Goal: Register for event/course

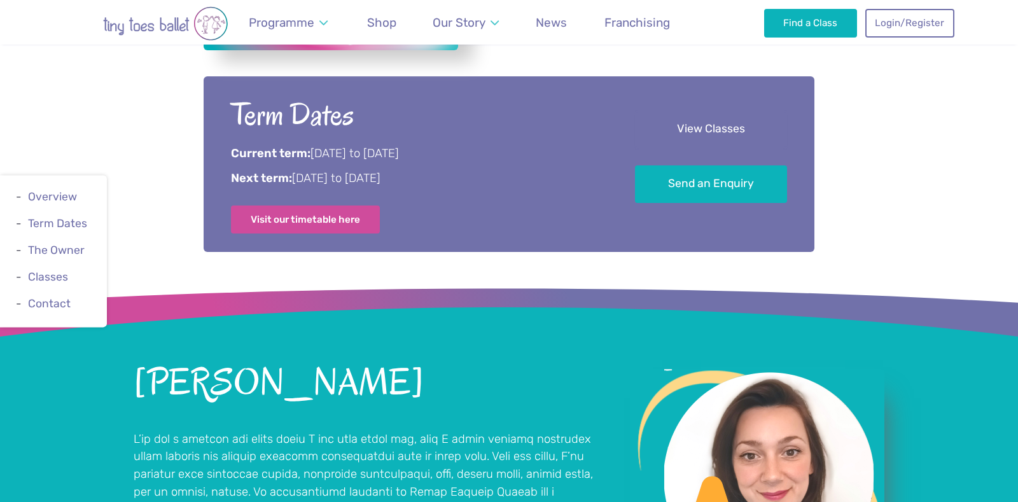
click at [729, 119] on link "View Classes" at bounding box center [711, 130] width 152 height 38
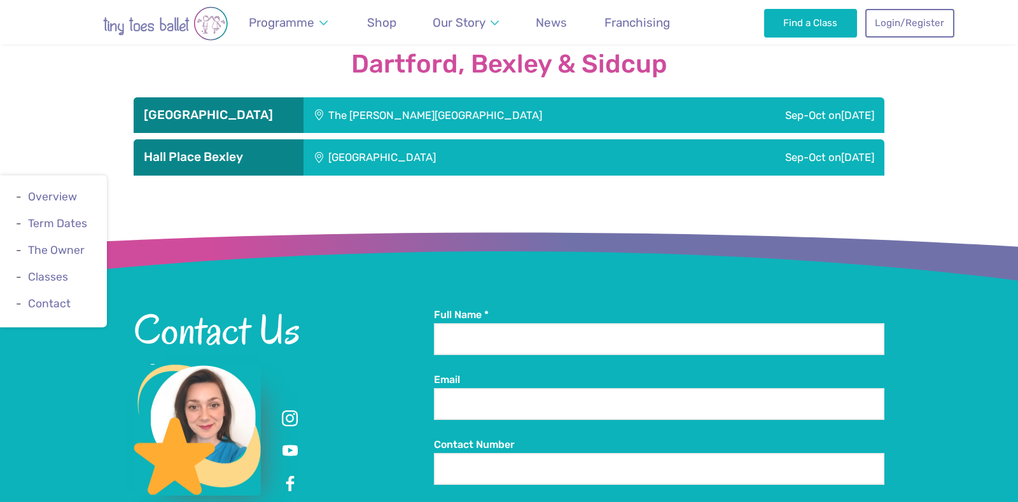
click at [707, 102] on div "Sep-Oct [DATE]" at bounding box center [795, 115] width 177 height 36
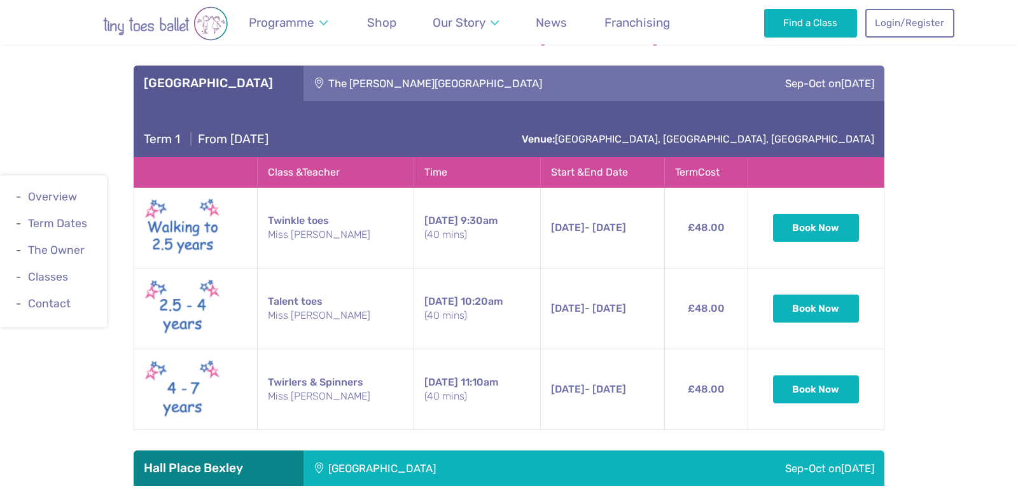
scroll to position [1462, 0]
